Goal: Task Accomplishment & Management: Manage account settings

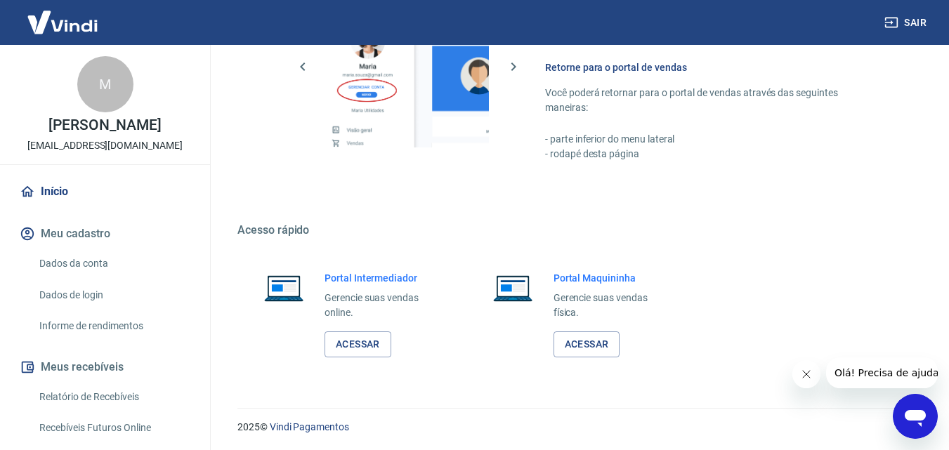
scroll to position [702, 0]
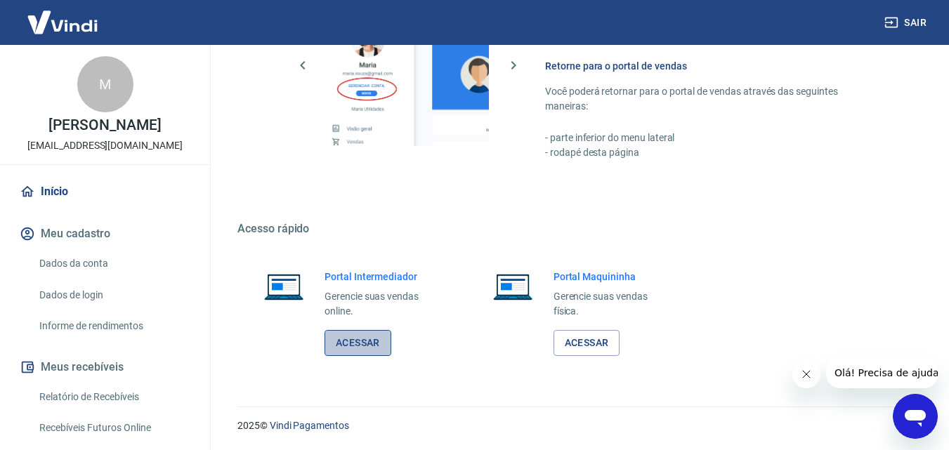
click at [360, 336] on link "Acessar" at bounding box center [357, 343] width 67 height 26
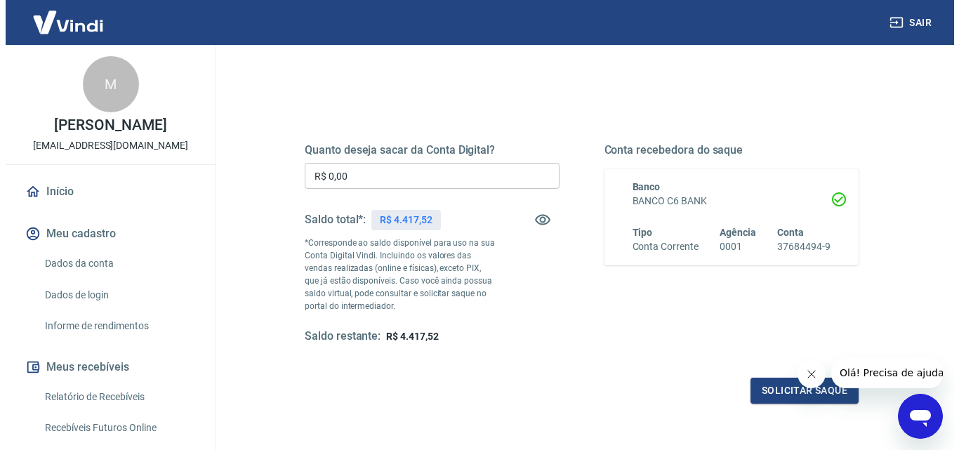
scroll to position [140, 0]
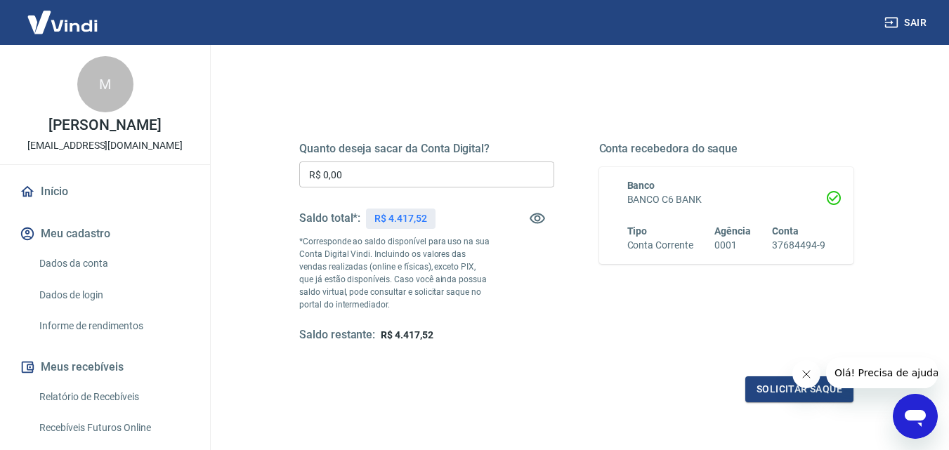
click at [362, 171] on input "R$ 0,00" at bounding box center [426, 175] width 255 height 26
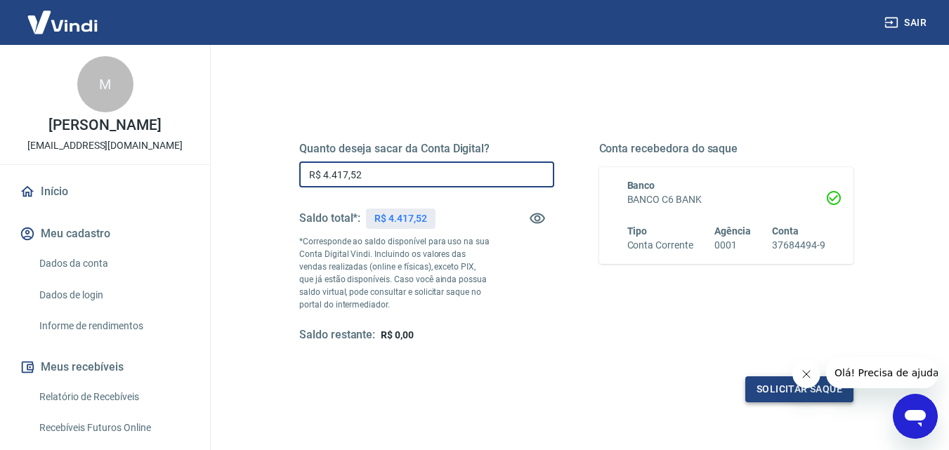
type input "R$ 4.417,52"
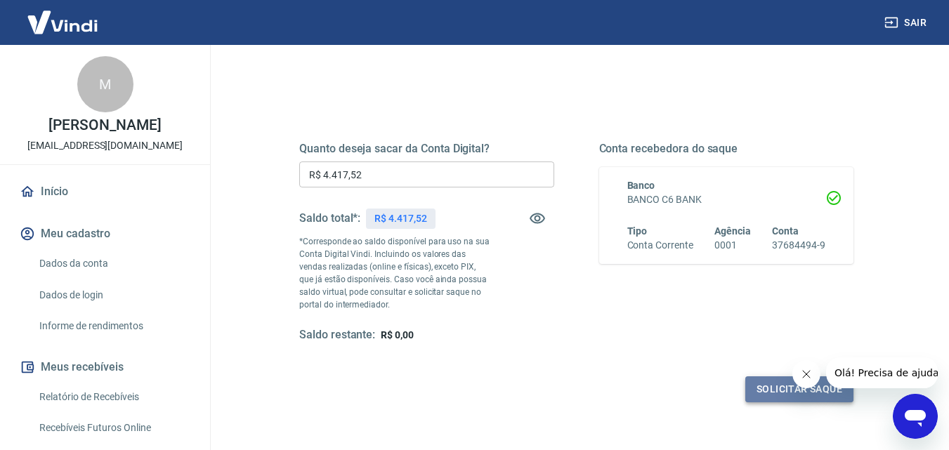
click at [790, 390] on button "Solicitar saque" at bounding box center [799, 389] width 108 height 26
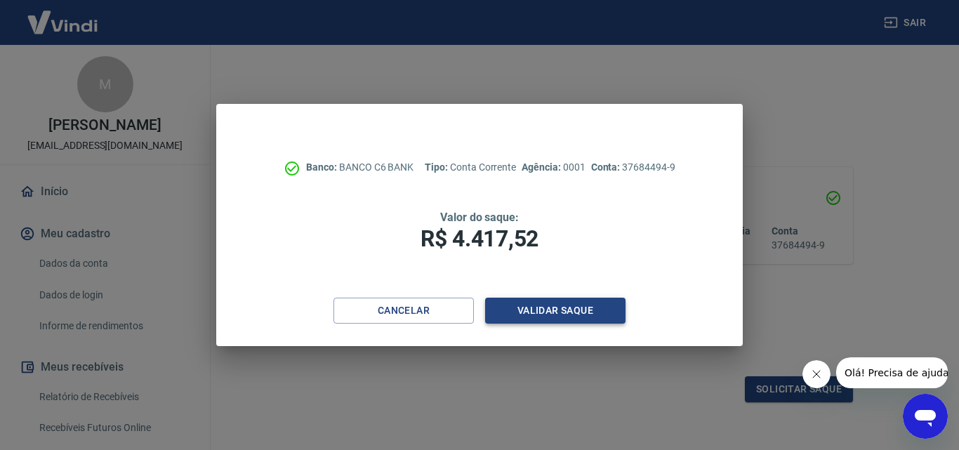
click at [563, 303] on button "Validar saque" at bounding box center [555, 311] width 140 height 26
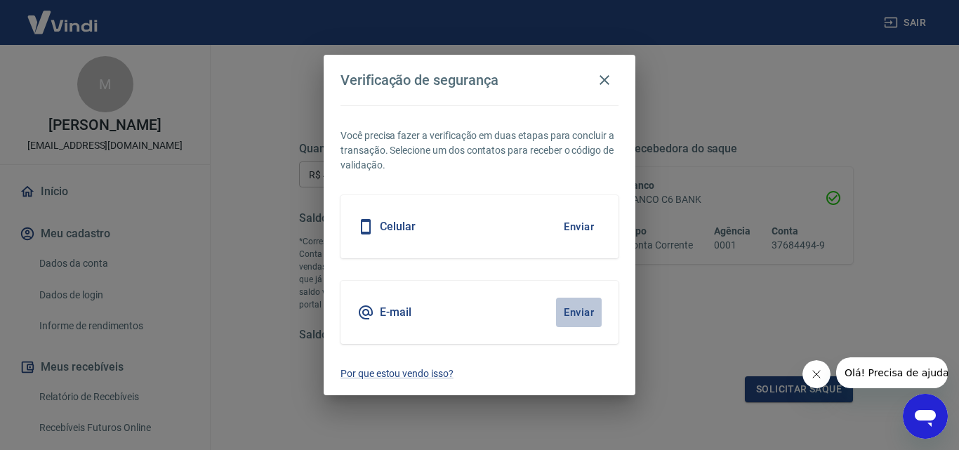
click at [582, 310] on button "Enviar" at bounding box center [579, 312] width 46 height 29
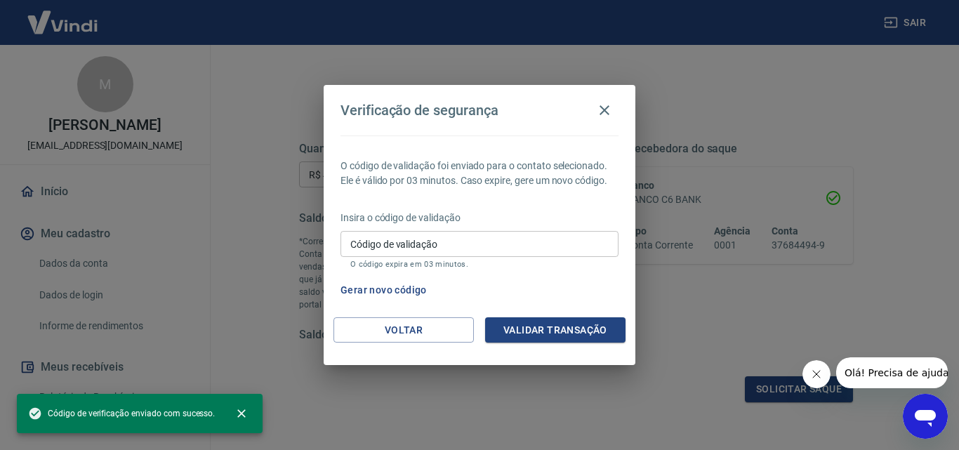
click at [490, 243] on input "Código de validação" at bounding box center [480, 244] width 278 height 26
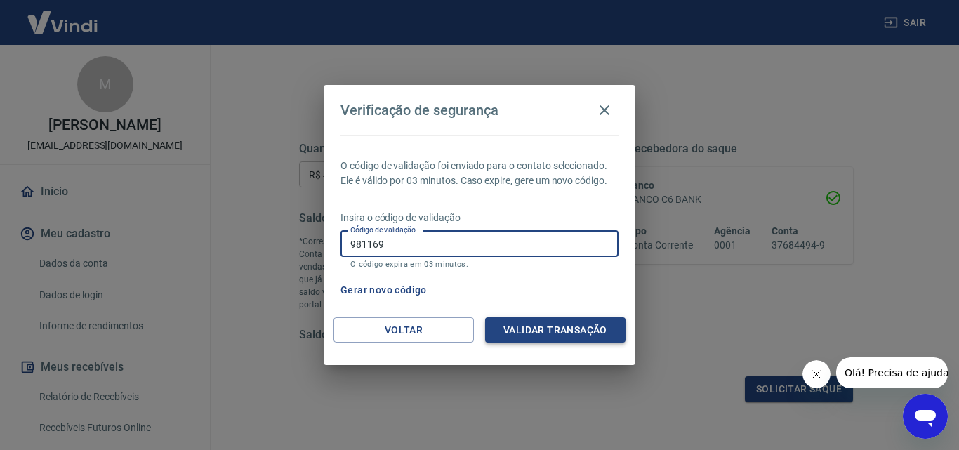
type input "981169"
click at [541, 329] on button "Validar transação" at bounding box center [555, 330] width 140 height 26
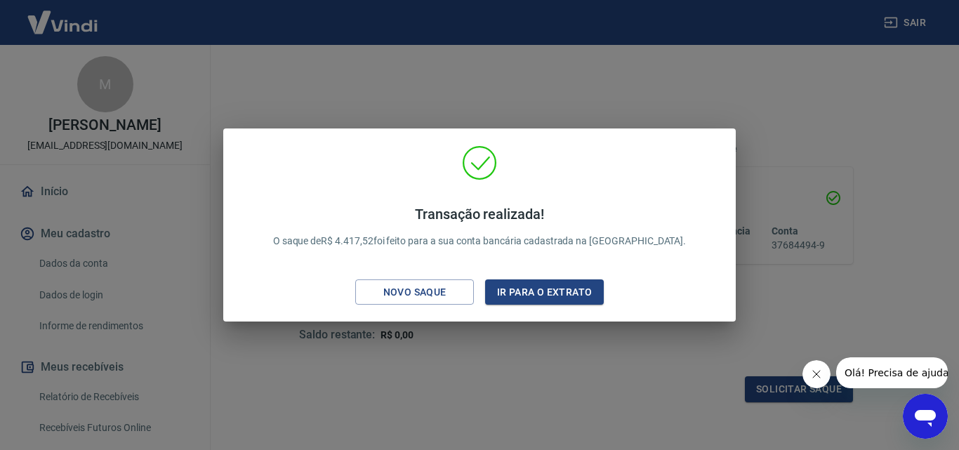
click at [792, 125] on div "Transação realizada! O saque de R$ 4.417,52 foi feito para a sua conta bancária…" at bounding box center [479, 225] width 959 height 450
